Goal: Find specific page/section: Find specific page/section

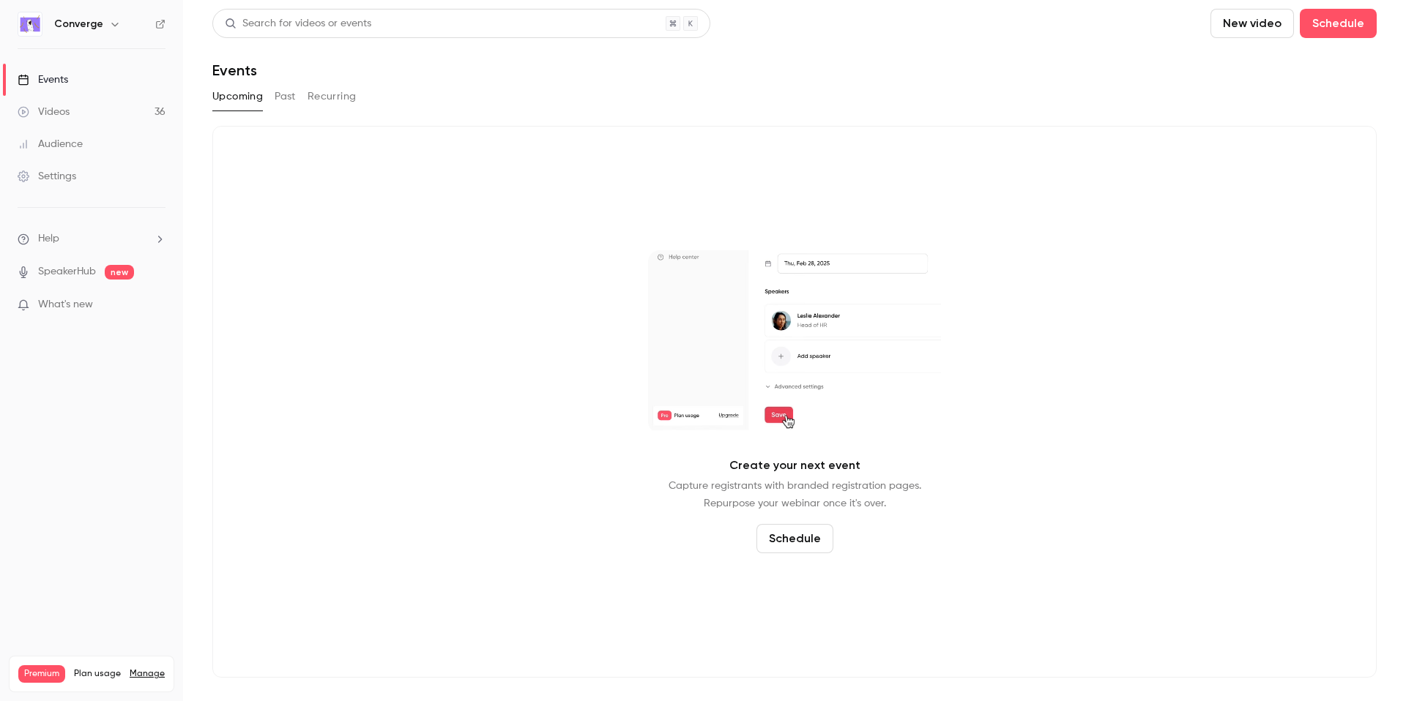
click at [81, 26] on h6 "Converge" at bounding box center [78, 24] width 49 height 15
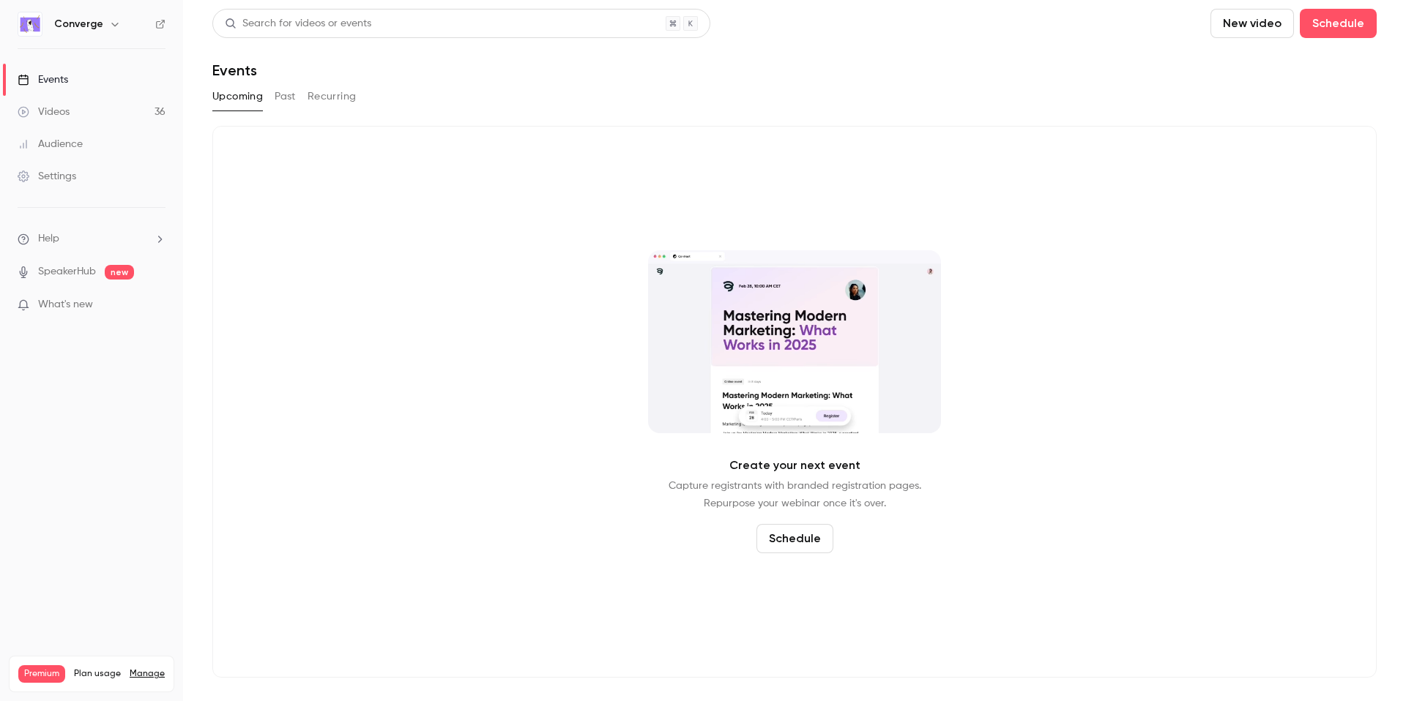
click at [106, 27] on button "button" at bounding box center [115, 24] width 18 height 18
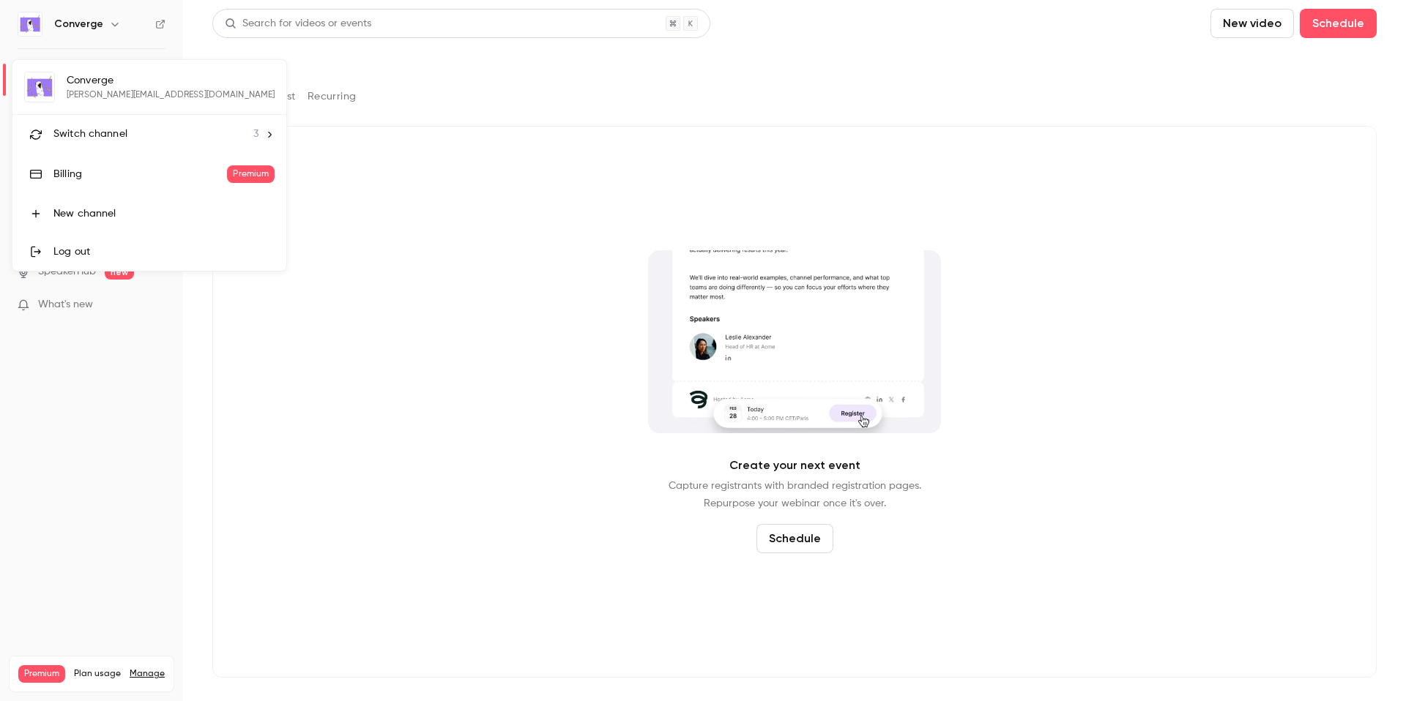
click at [108, 26] on div at bounding box center [703, 350] width 1406 height 701
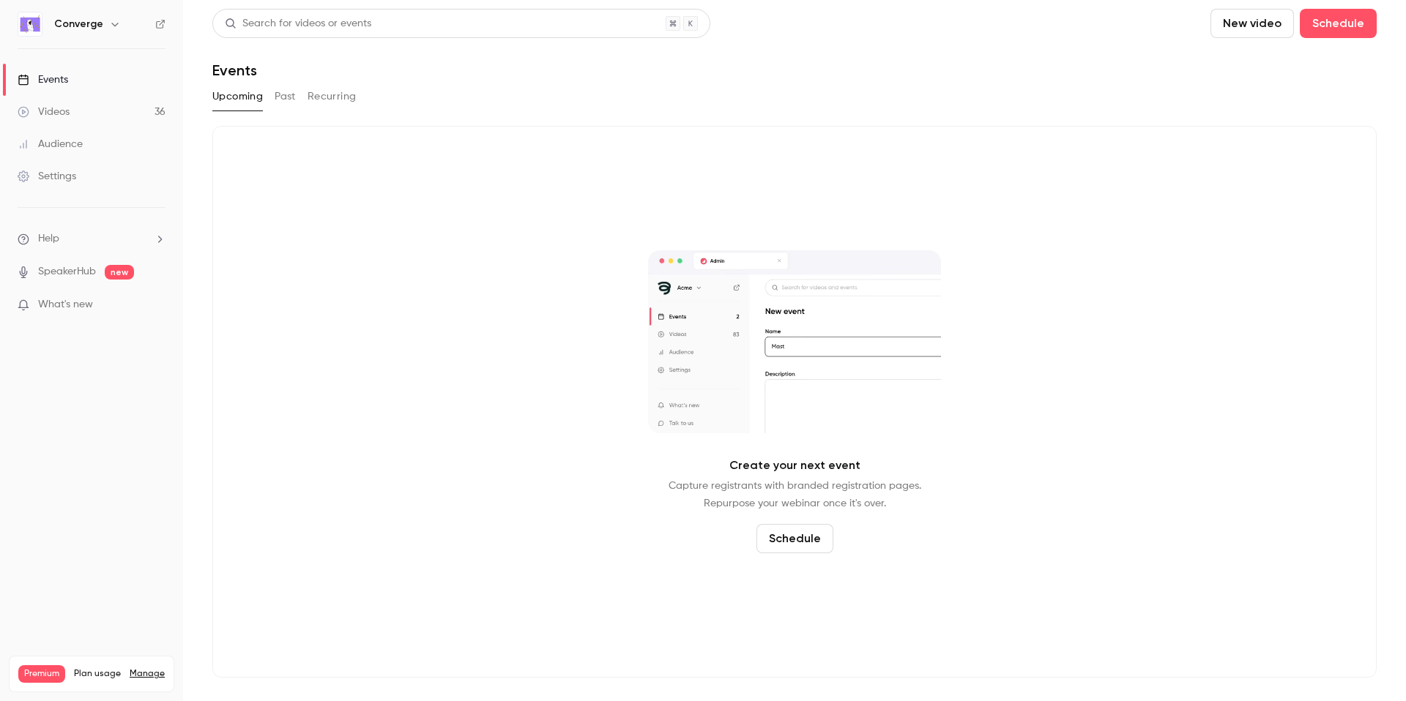
click at [102, 27] on div "Converge" at bounding box center [98, 24] width 89 height 18
click at [106, 27] on button "button" at bounding box center [115, 24] width 18 height 18
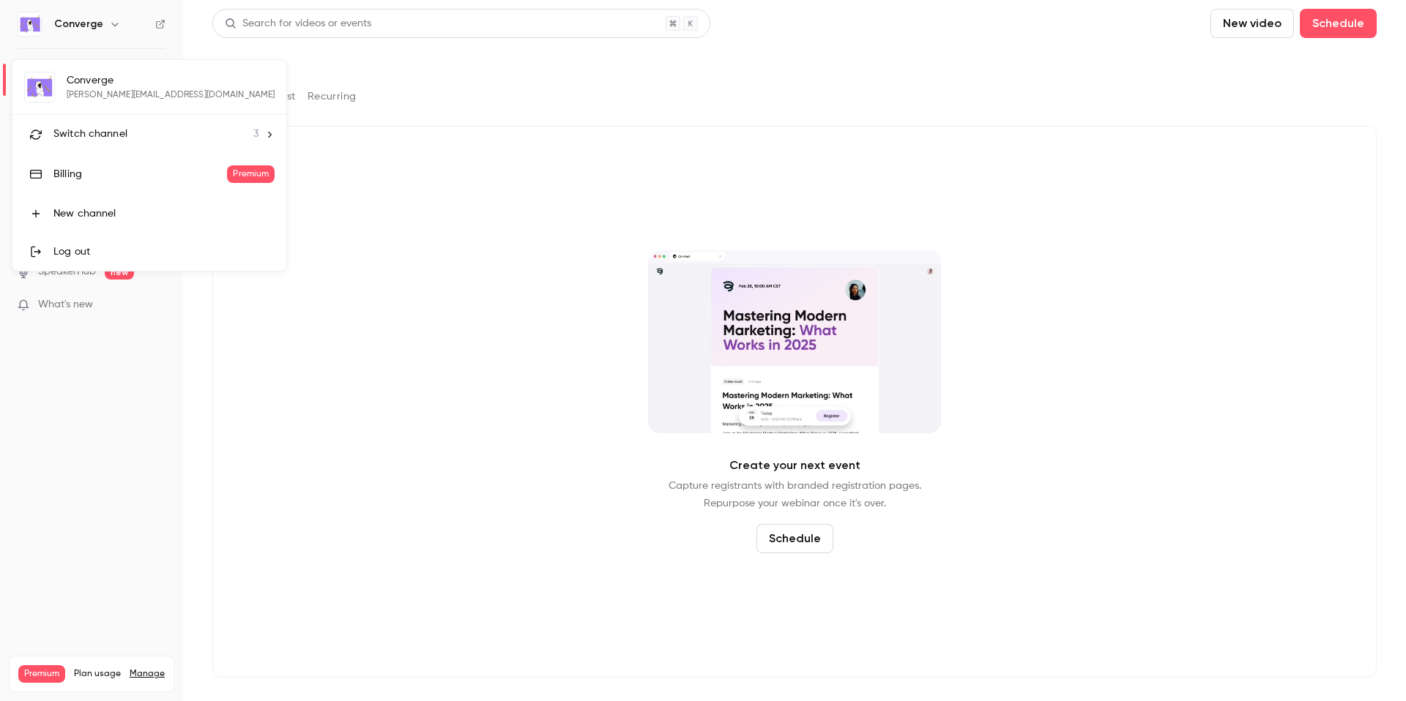
click at [162, 138] on div "Switch channel 3" at bounding box center [155, 134] width 205 height 15
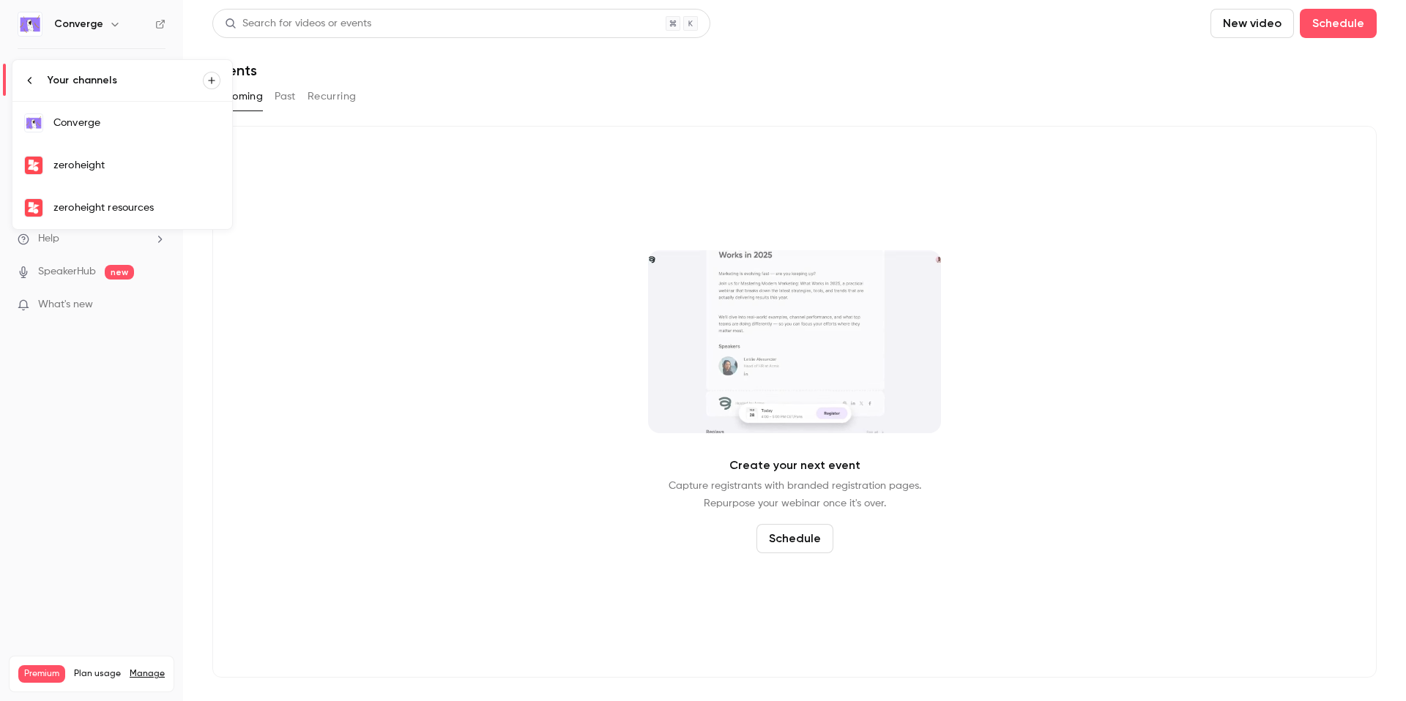
click at [134, 154] on link "zeroheight" at bounding box center [122, 165] width 220 height 42
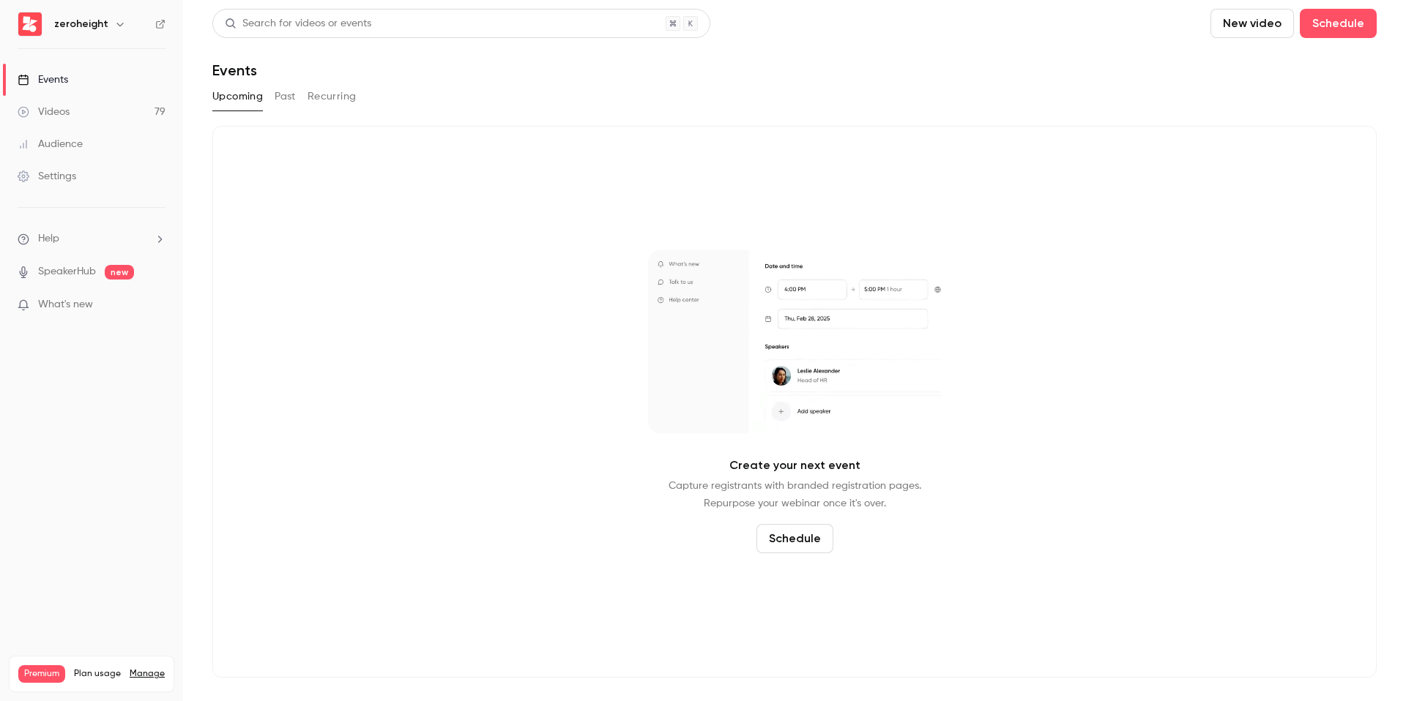
click at [289, 85] on button "Past" at bounding box center [285, 96] width 21 height 23
